Goal: Task Accomplishment & Management: Manage account settings

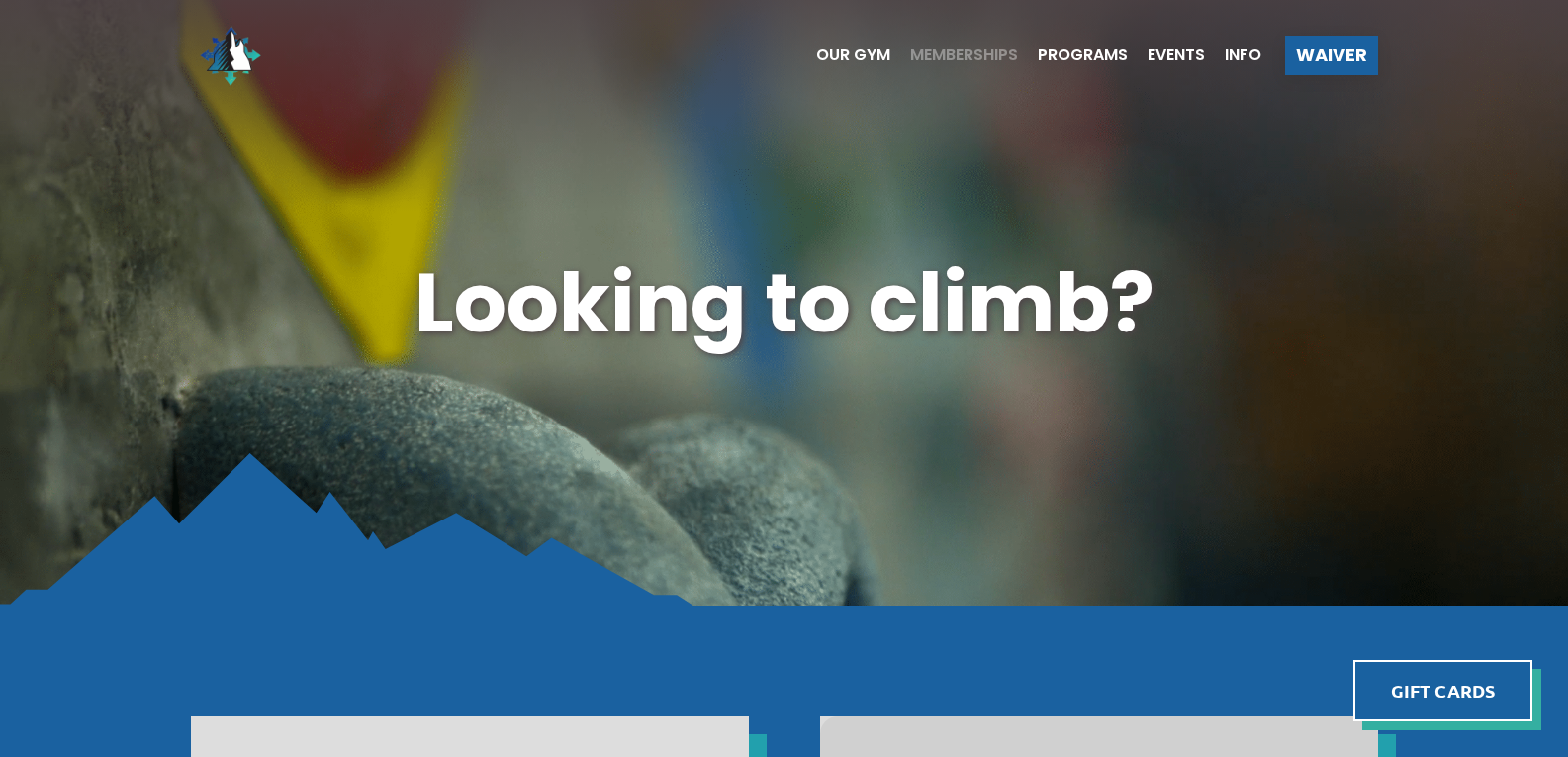
click at [987, 62] on span "Memberships" at bounding box center [963, 56] width 108 height 16
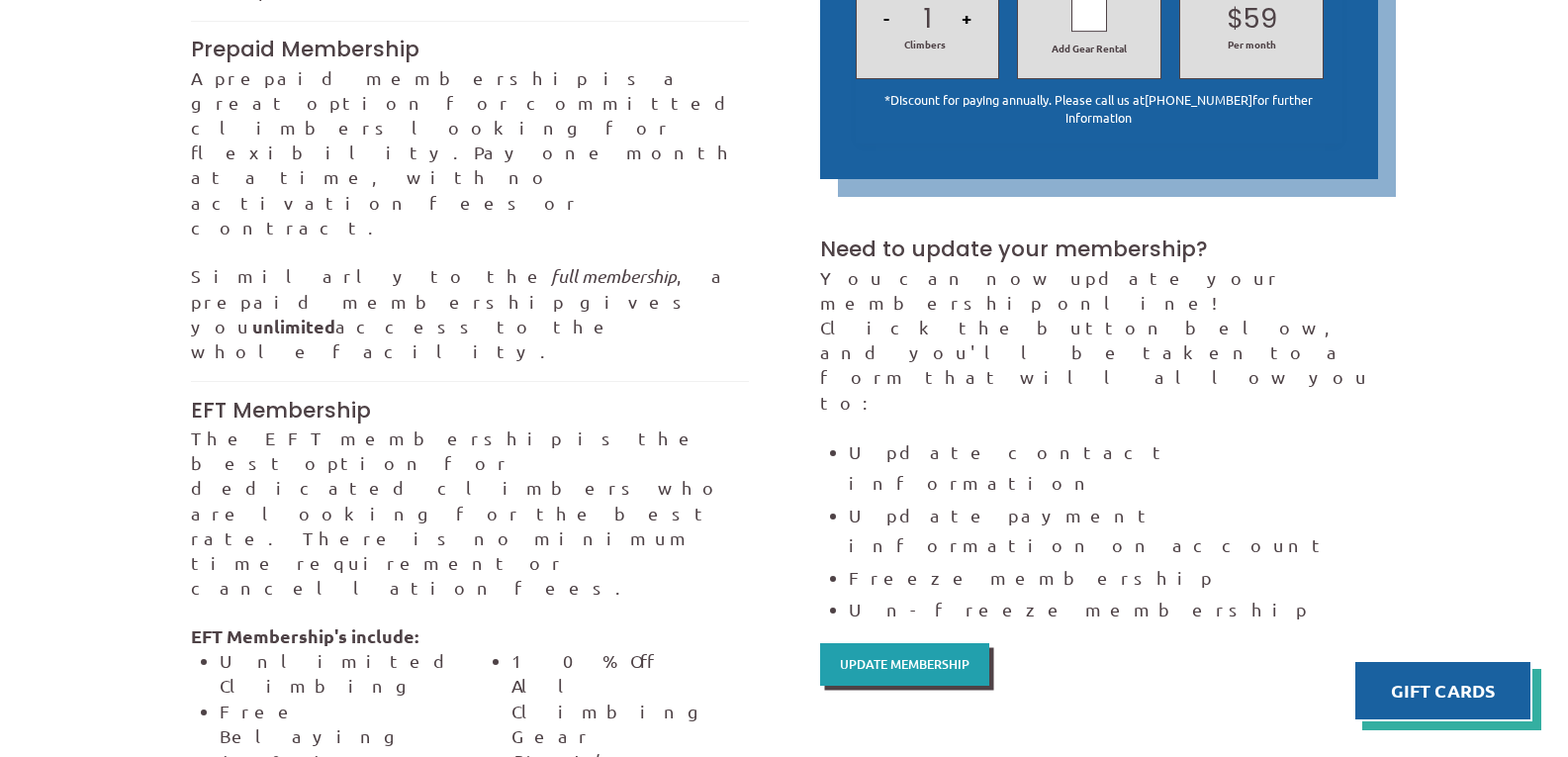
scroll to position [1088, 0]
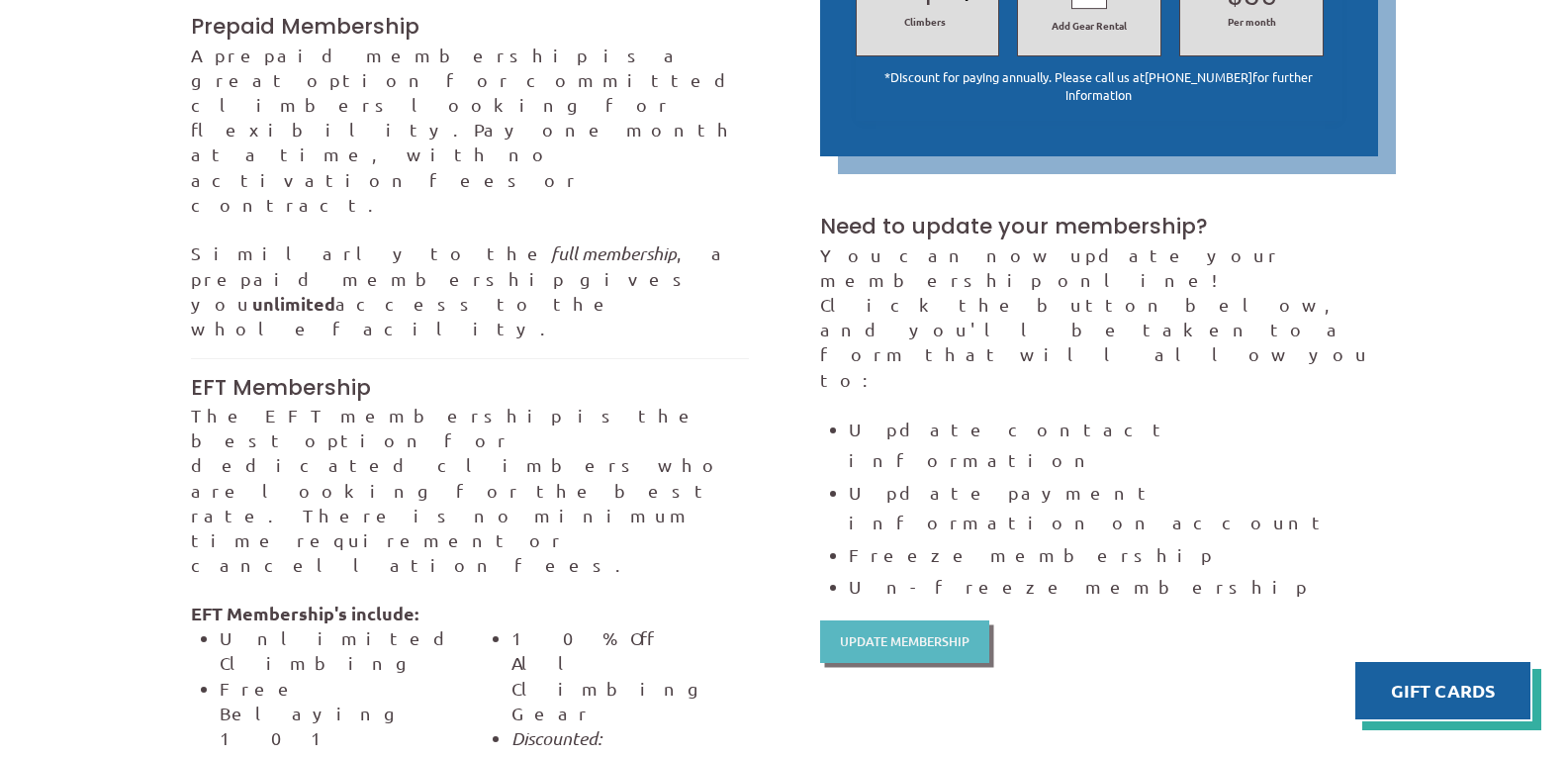
click at [954, 634] on span "Update Membership" at bounding box center [905, 640] width 130 height 13
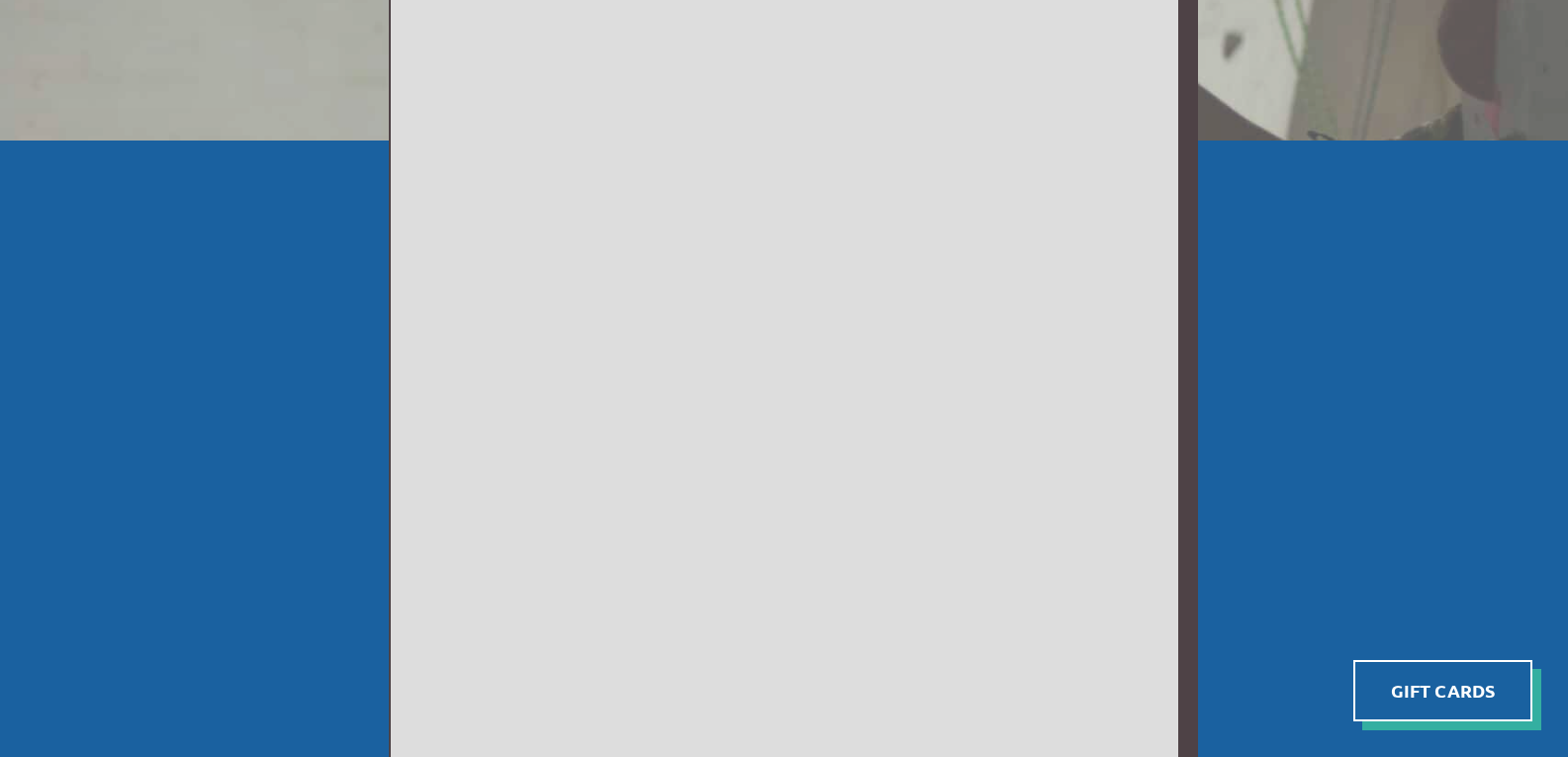
scroll to position [494, 0]
